Goal: Task Accomplishment & Management: Use online tool/utility

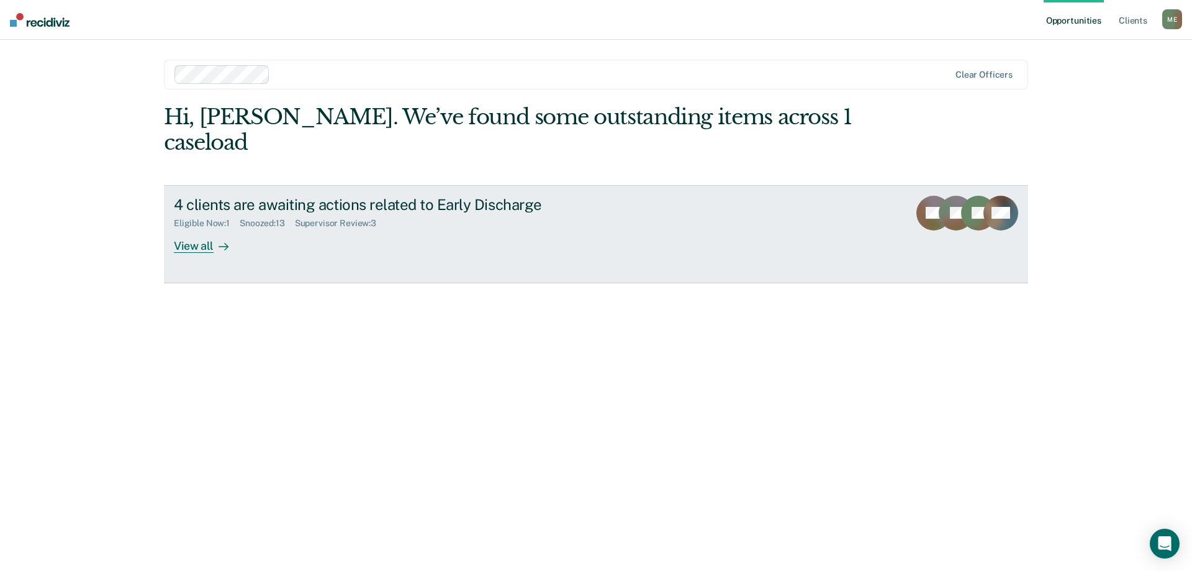
click at [207, 228] on div "View all" at bounding box center [209, 240] width 70 height 24
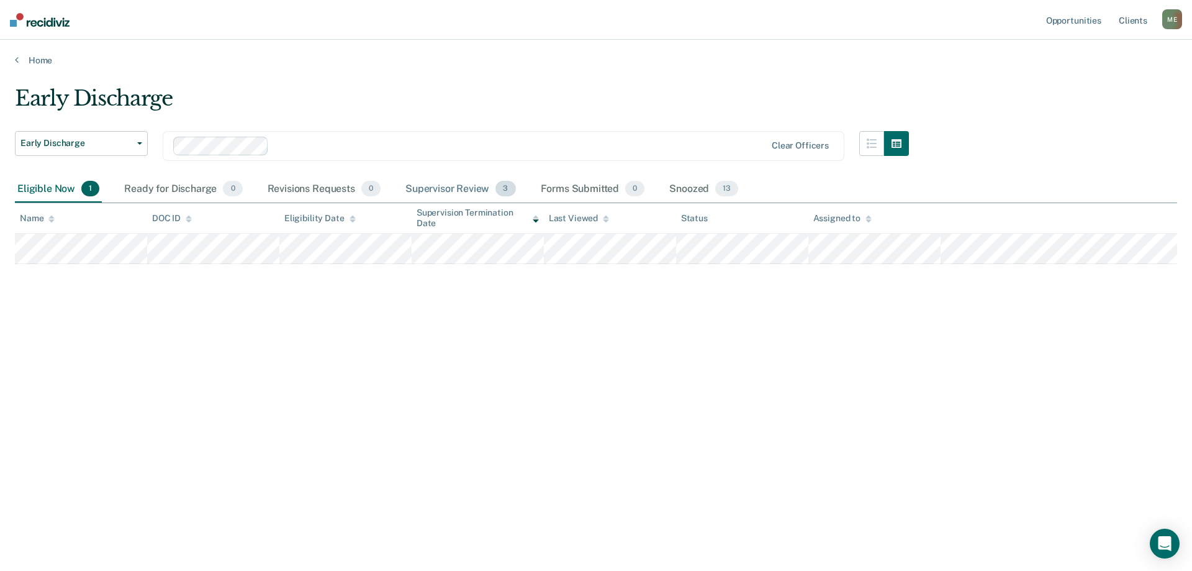
click at [487, 192] on div "Supervisor Review 3" at bounding box center [460, 189] width 115 height 27
